Goal: Information Seeking & Learning: Learn about a topic

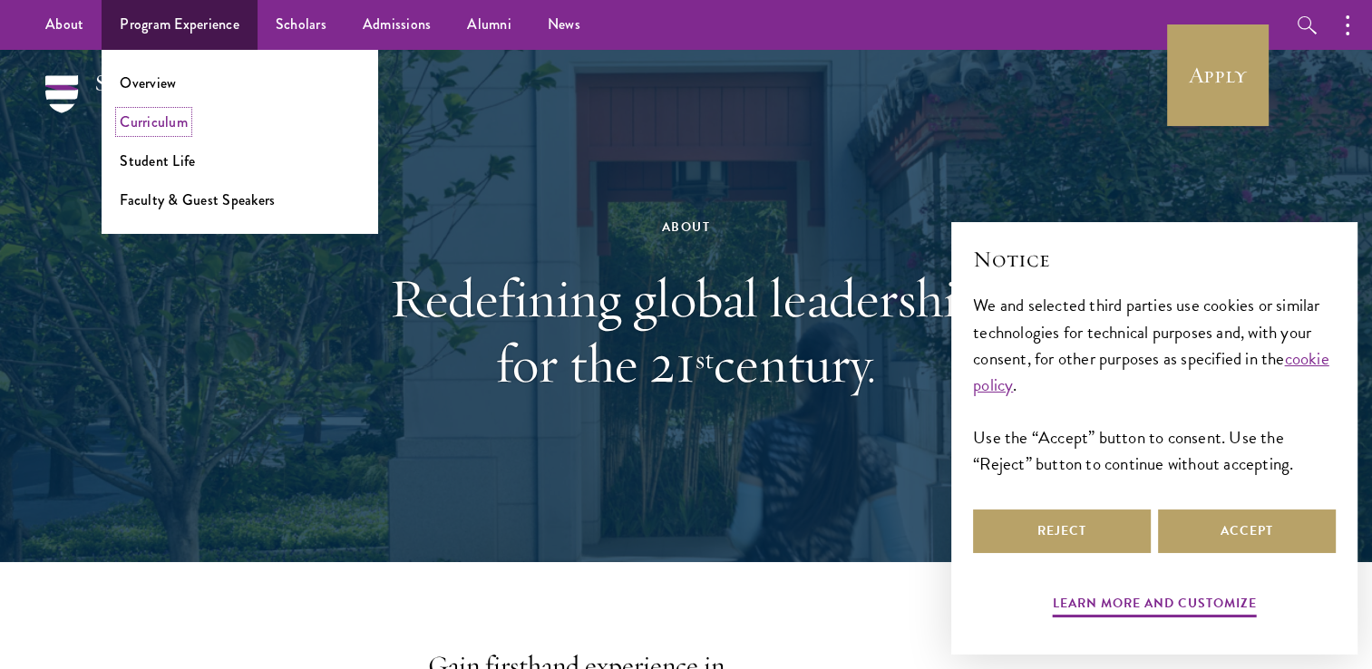
click at [136, 128] on link "Curriculum" at bounding box center [154, 122] width 68 height 21
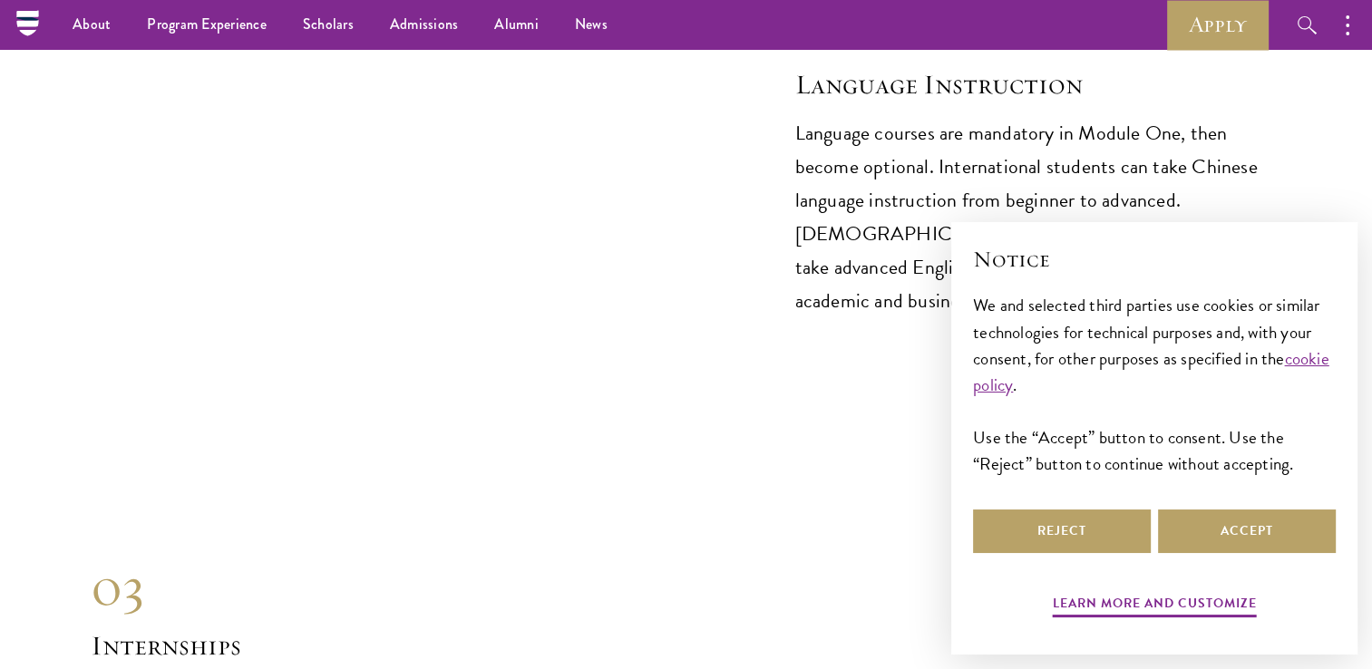
scroll to position [8324, 0]
